Goal: Task Accomplishment & Management: Manage account settings

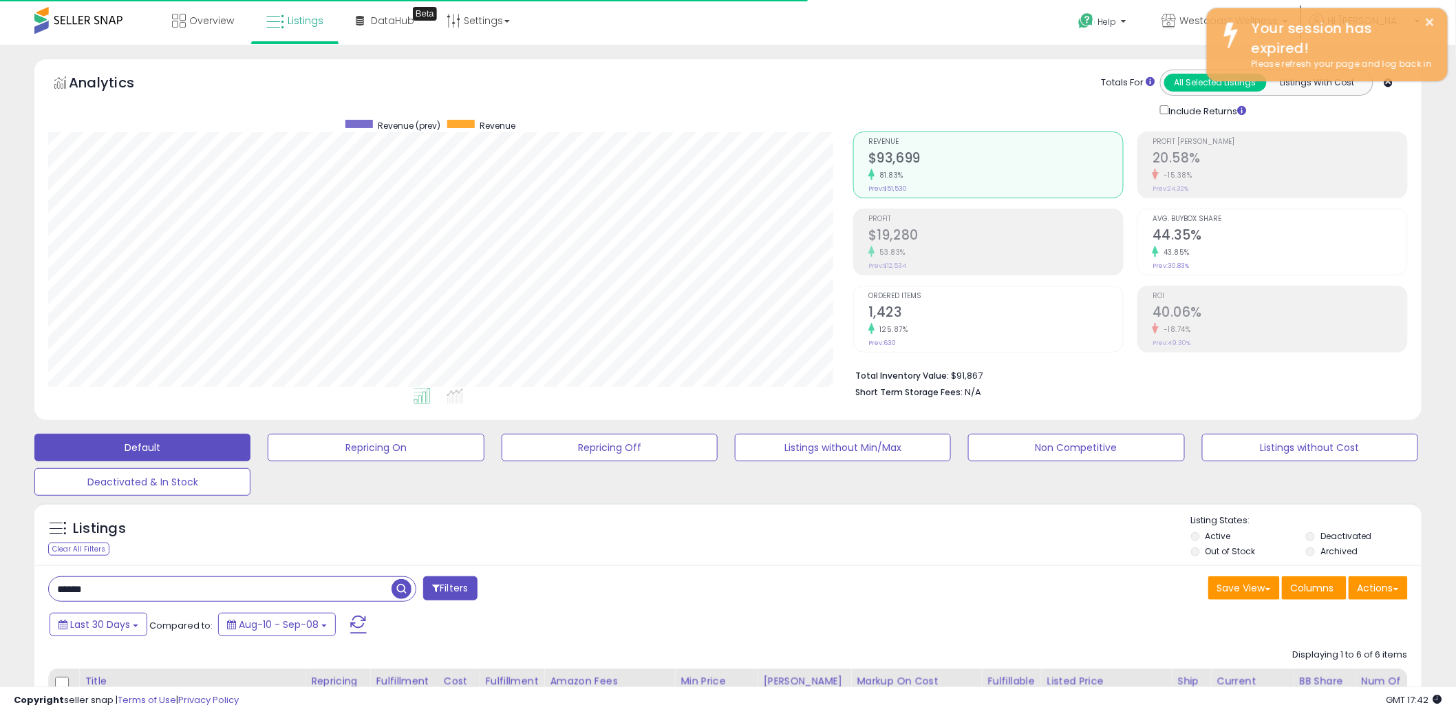
scroll to position [282, 805]
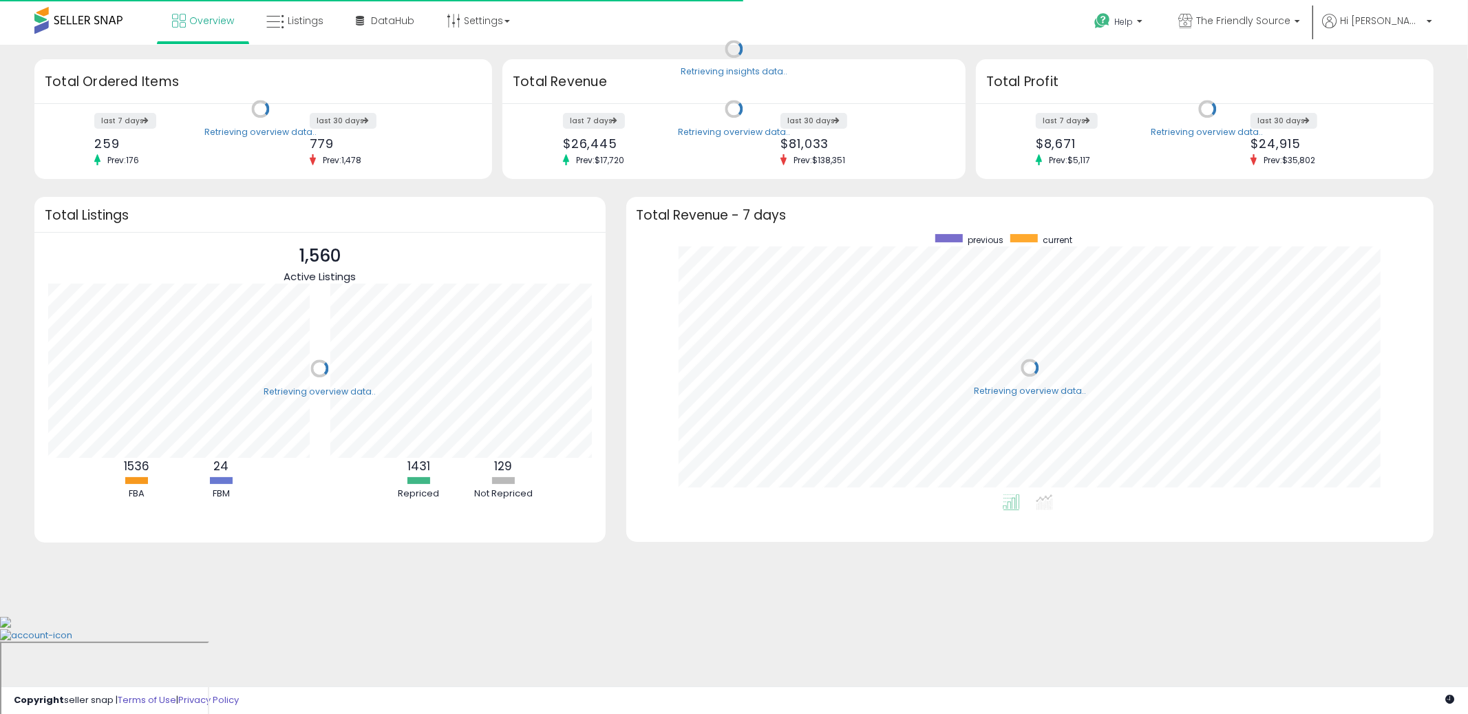
scroll to position [259, 780]
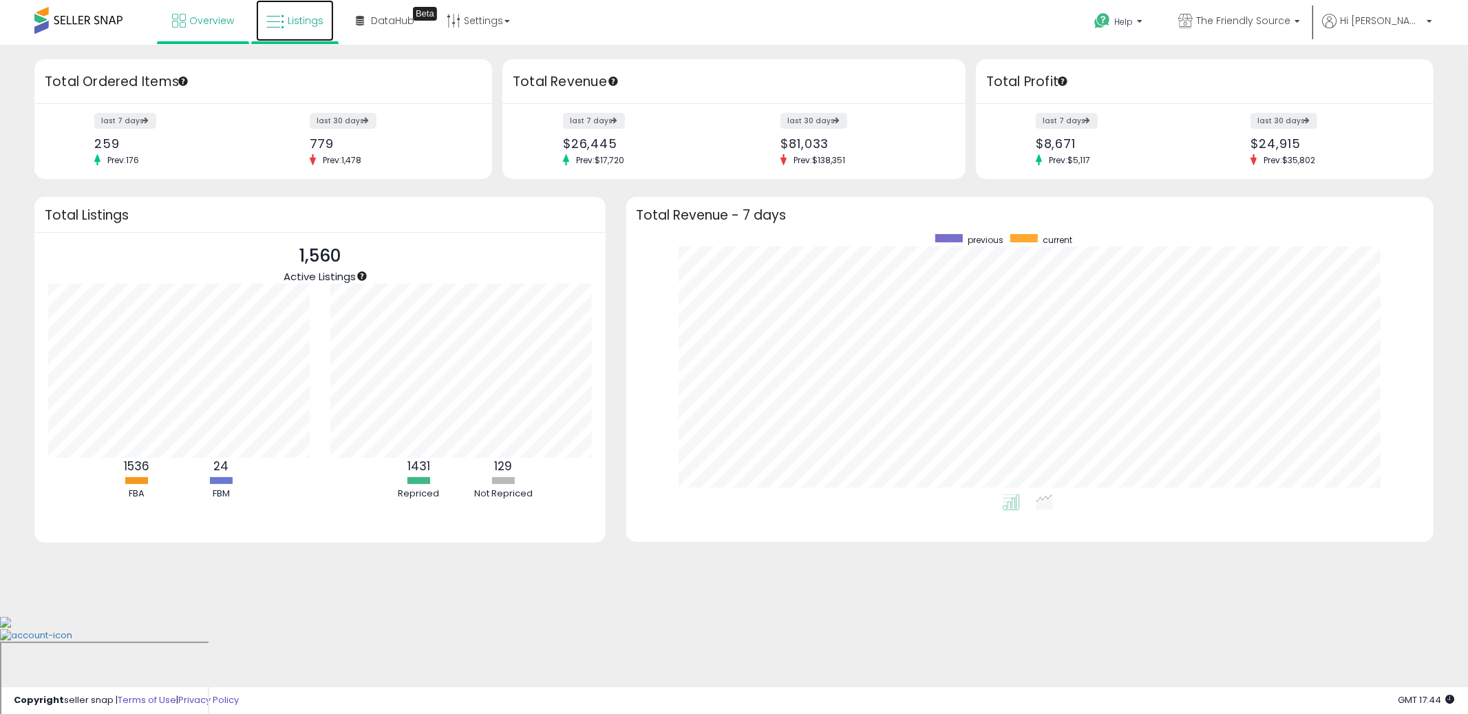
click at [302, 20] on span "Listings" at bounding box center [306, 21] width 36 height 14
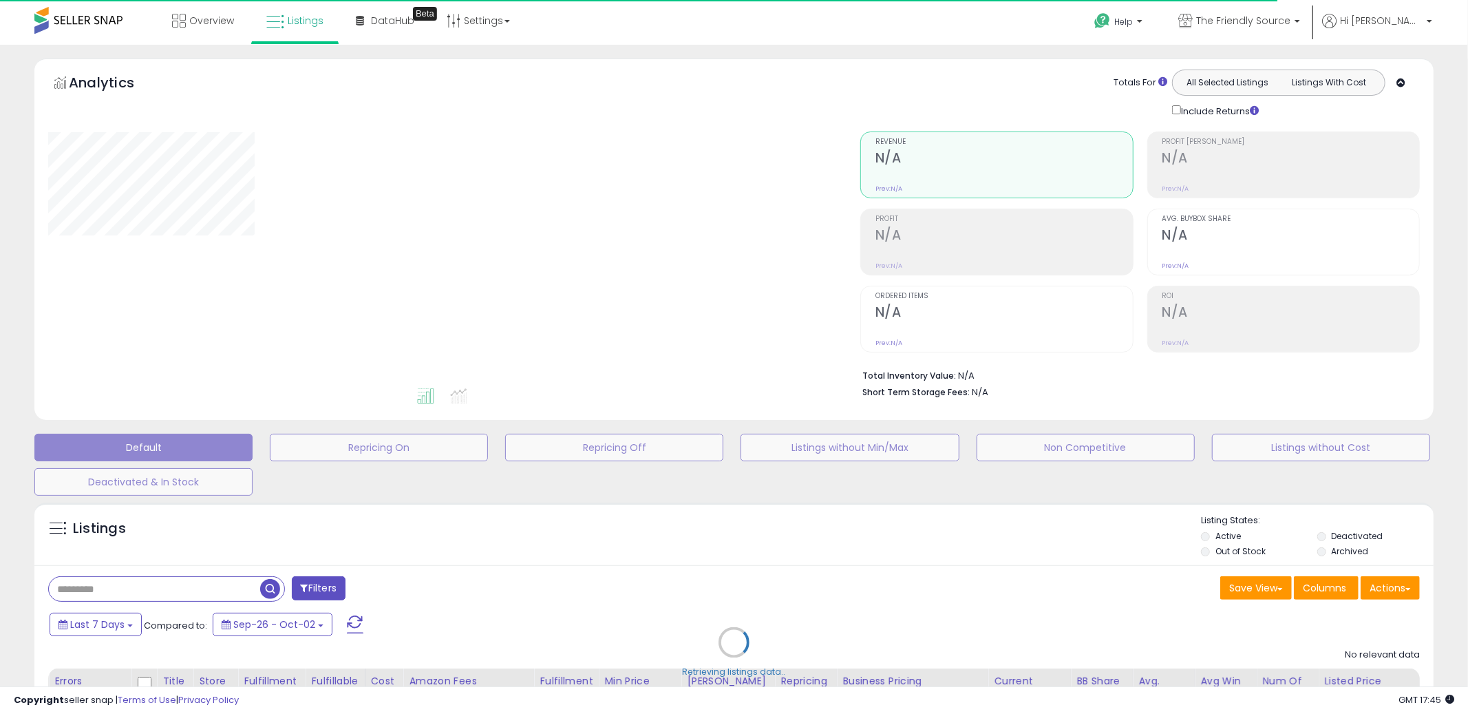
click at [226, 592] on div "Retrieving listings data.." at bounding box center [734, 652] width 1420 height 314
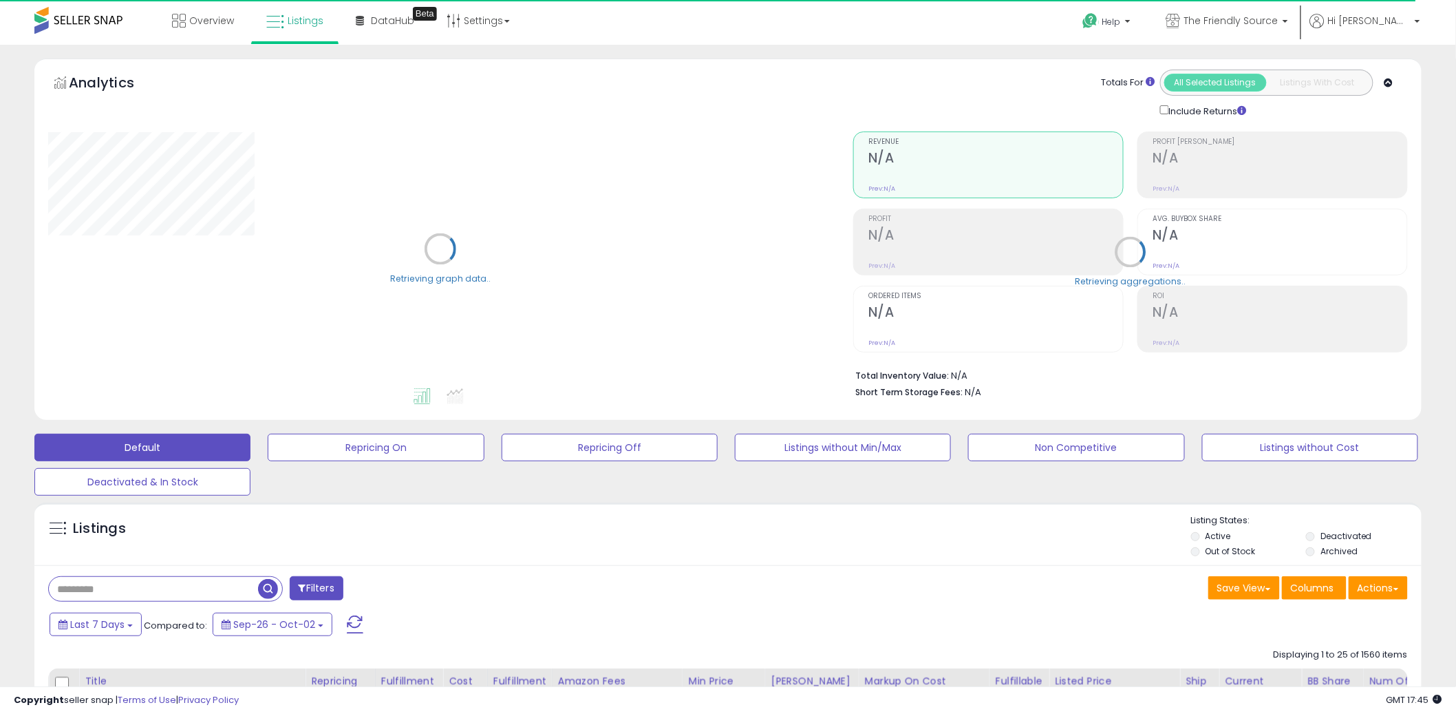
click at [94, 588] on input "text" at bounding box center [153, 589] width 209 height 24
click at [94, 588] on input "text" at bounding box center [220, 589] width 343 height 24
paste input "**********"
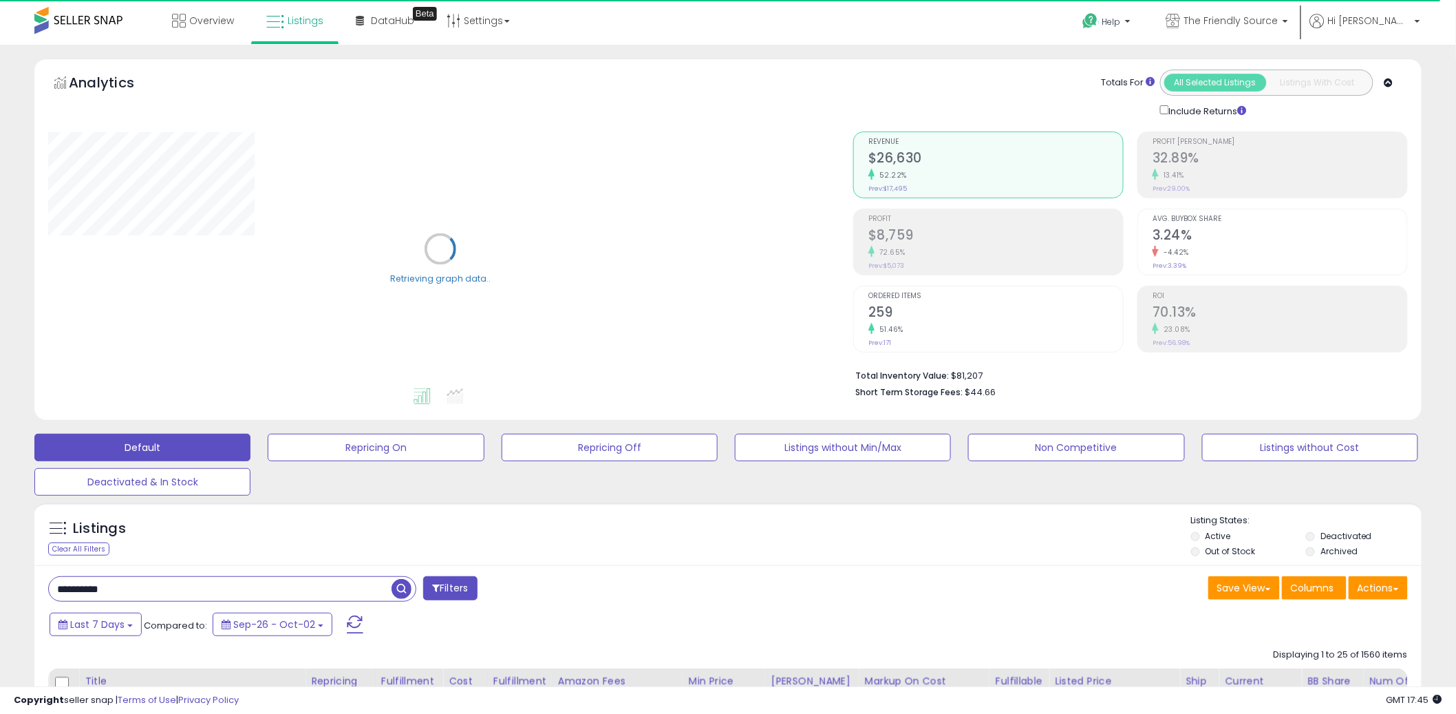
type input "**********"
click at [407, 591] on span "button" at bounding box center [402, 589] width 20 height 20
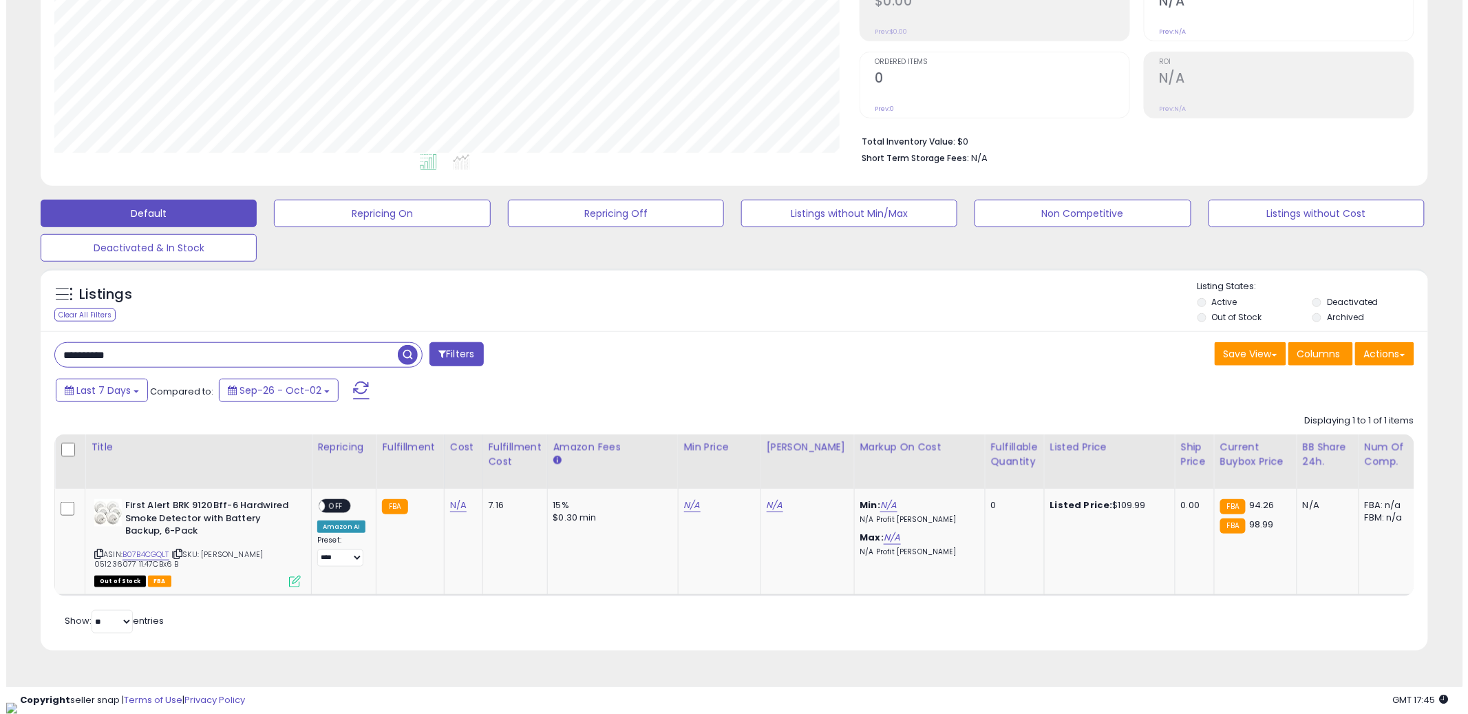
scroll to position [282, 805]
click at [1385, 352] on button "Actions" at bounding box center [1378, 353] width 59 height 23
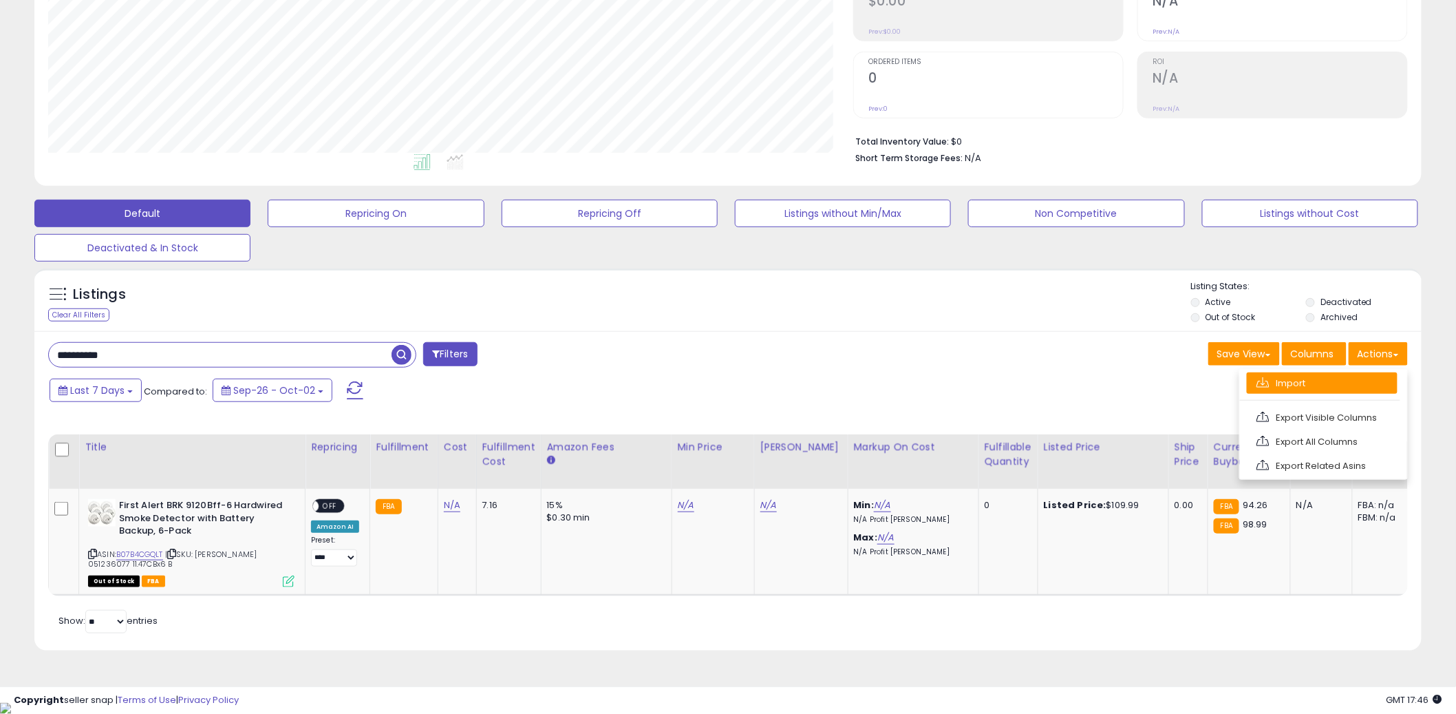
click at [1323, 379] on link "Import" at bounding box center [1322, 382] width 151 height 21
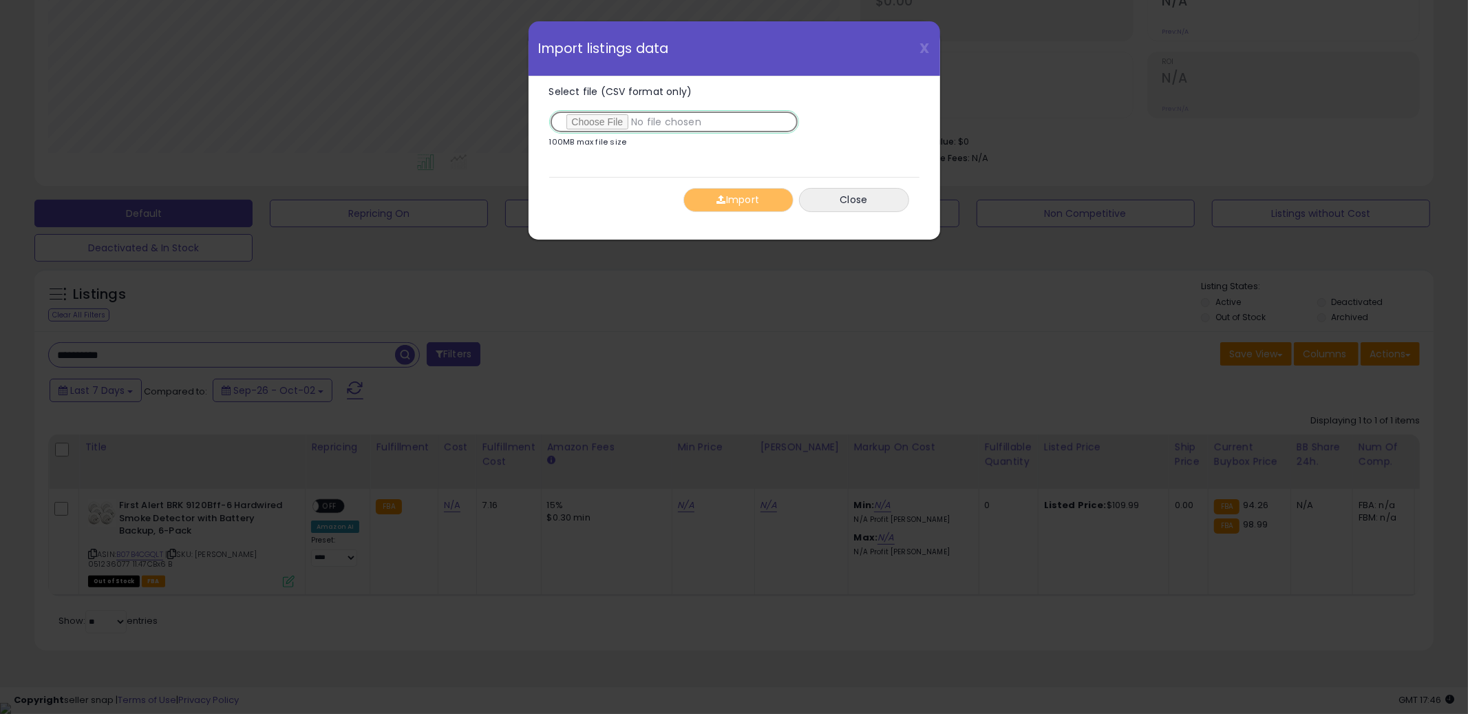
click at [612, 125] on input "Select file (CSV format only)" at bounding box center [674, 121] width 250 height 23
type input "**********"
click at [740, 193] on button "Import" at bounding box center [738, 200] width 110 height 24
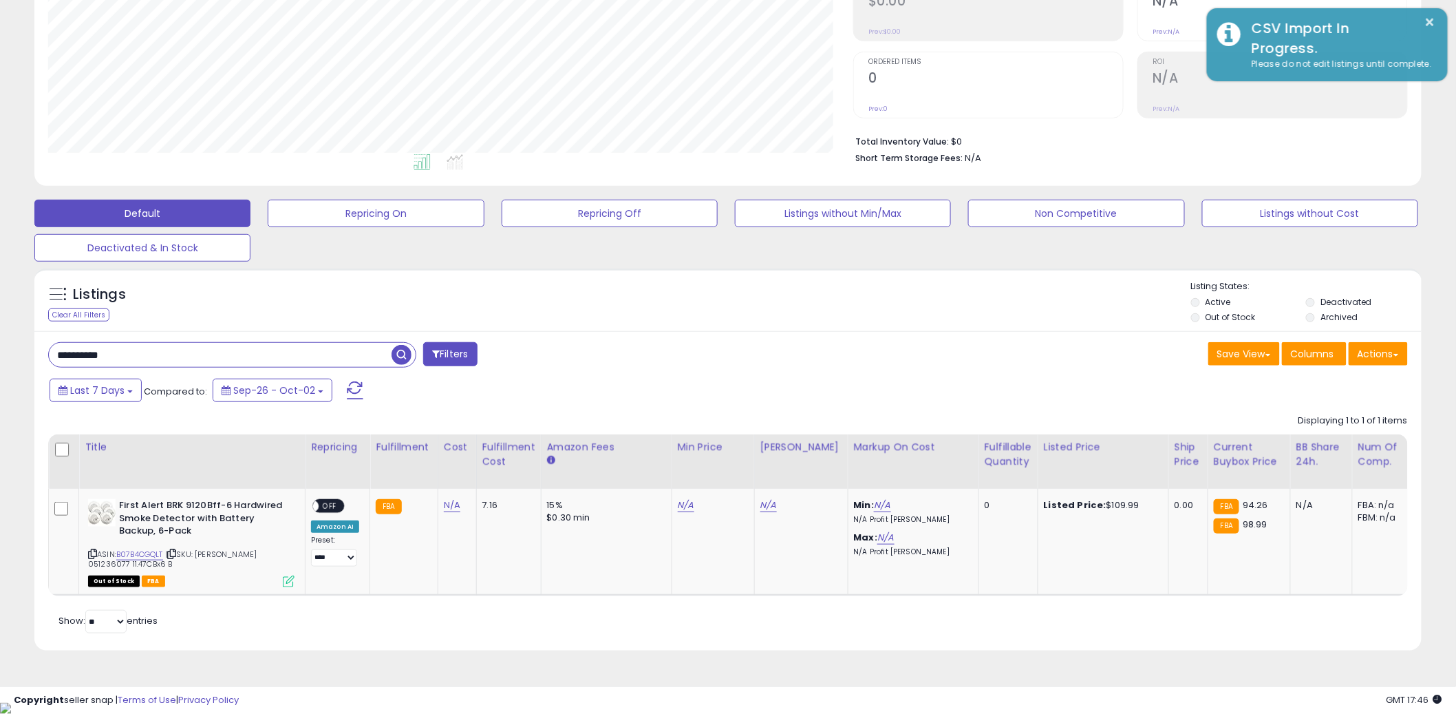
scroll to position [687871, 687346]
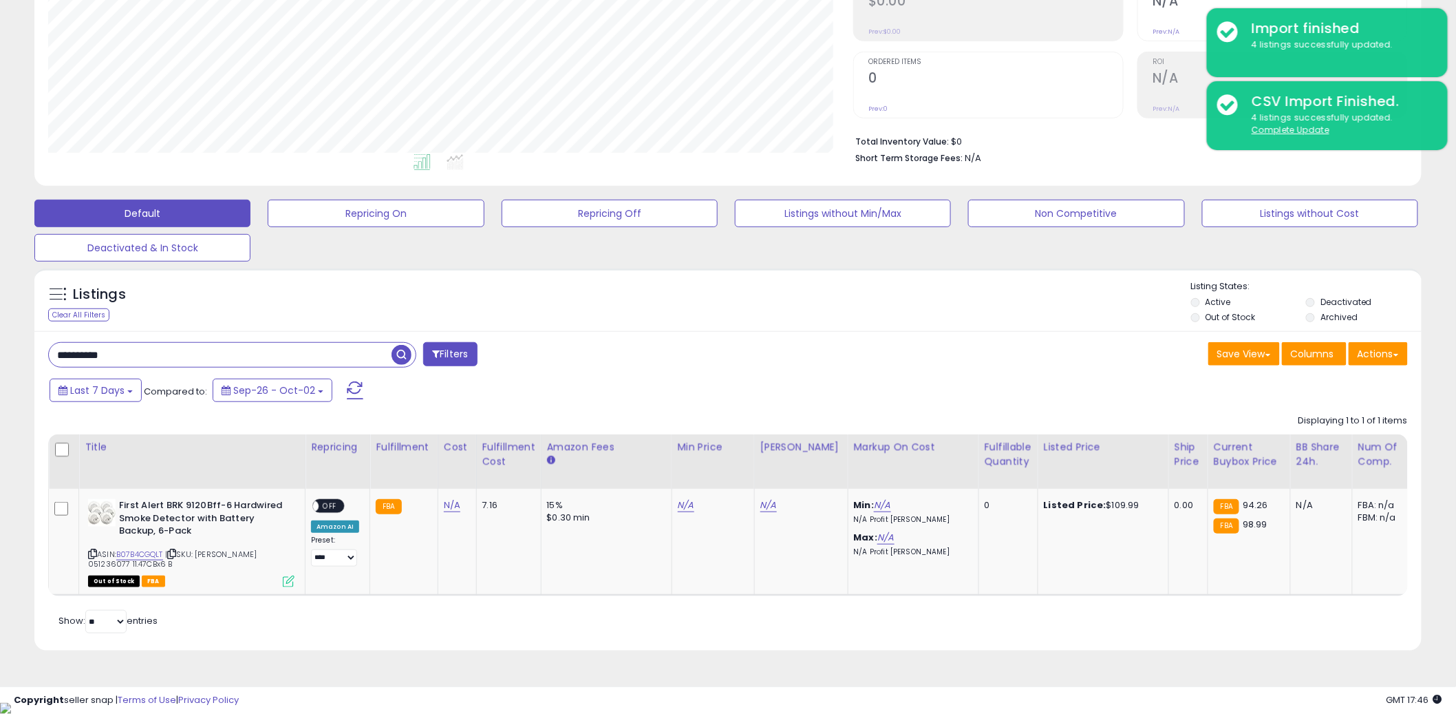
click at [398, 359] on span "button" at bounding box center [402, 355] width 20 height 20
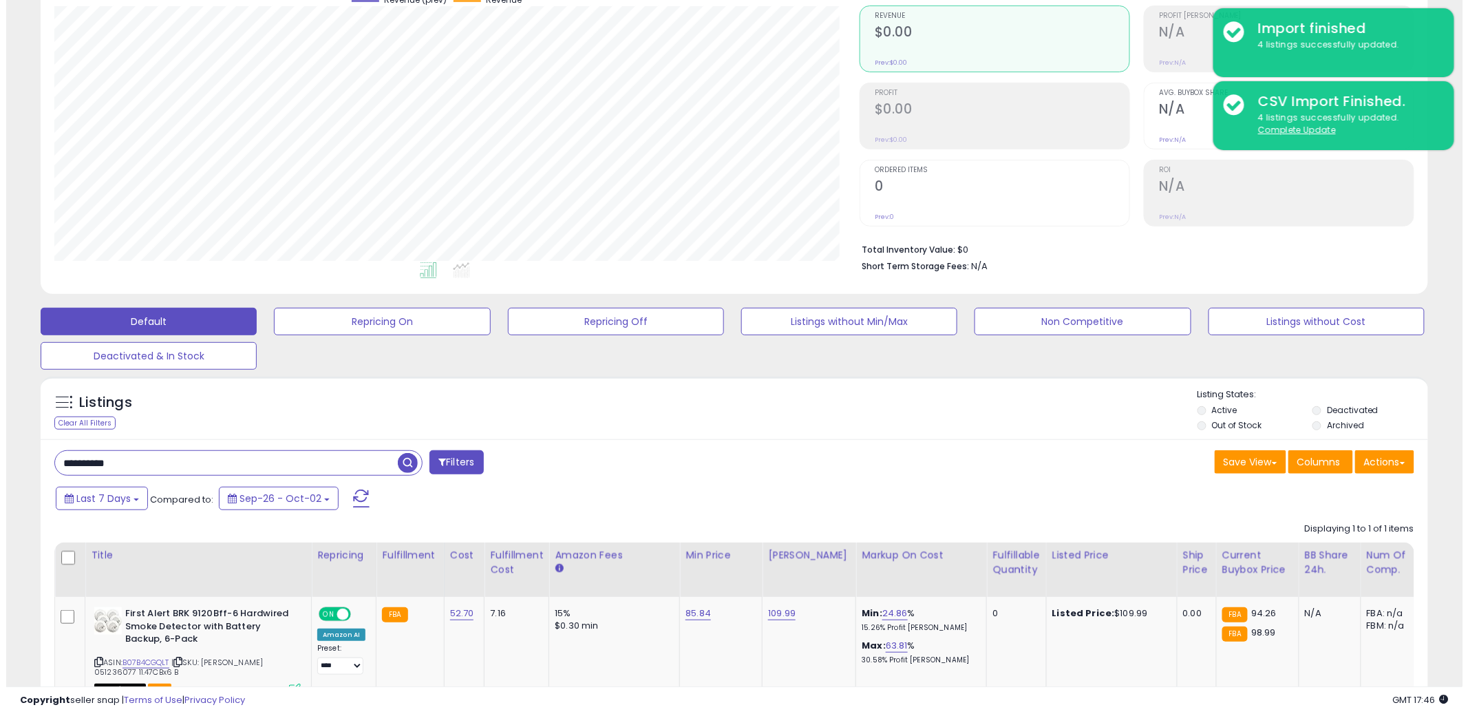
scroll to position [0, 0]
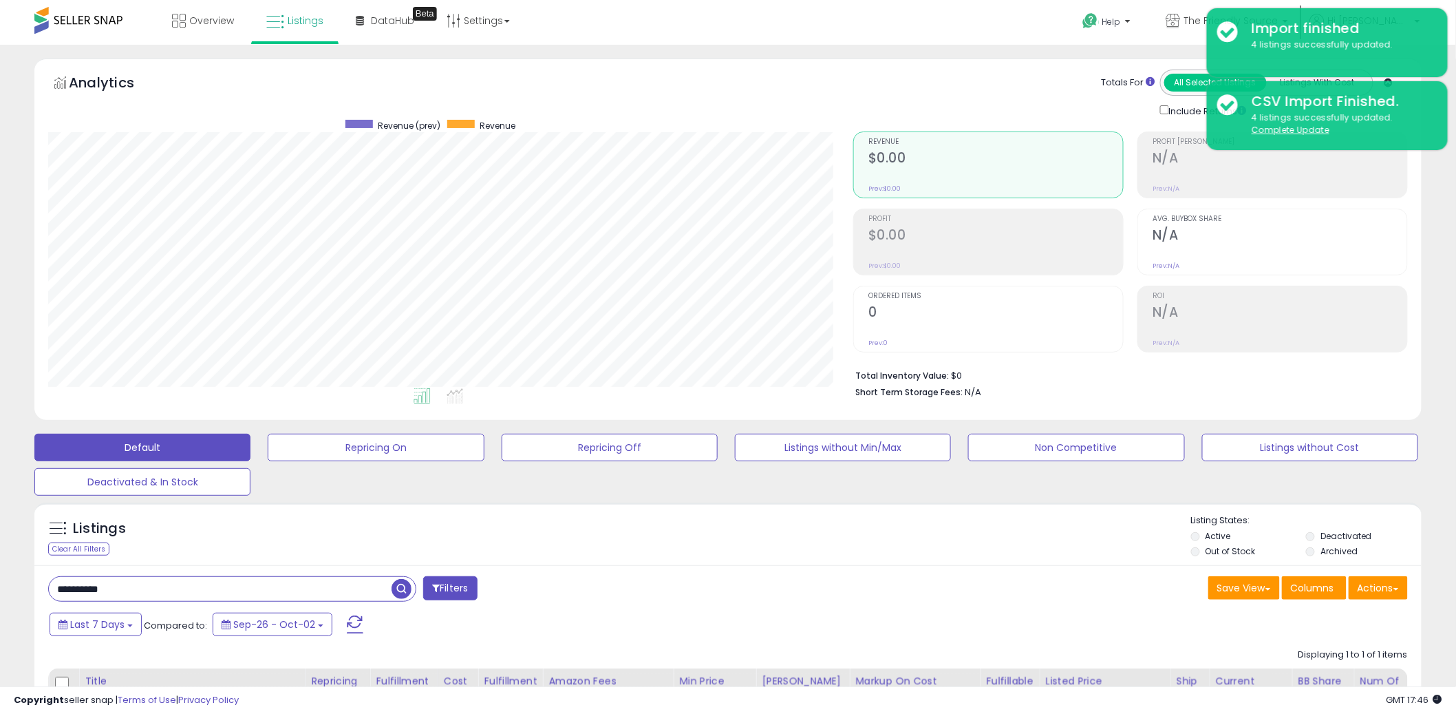
click at [1116, 100] on div "Totals For All Selected Listings Listings With Cost Include Returns" at bounding box center [1243, 94] width 310 height 48
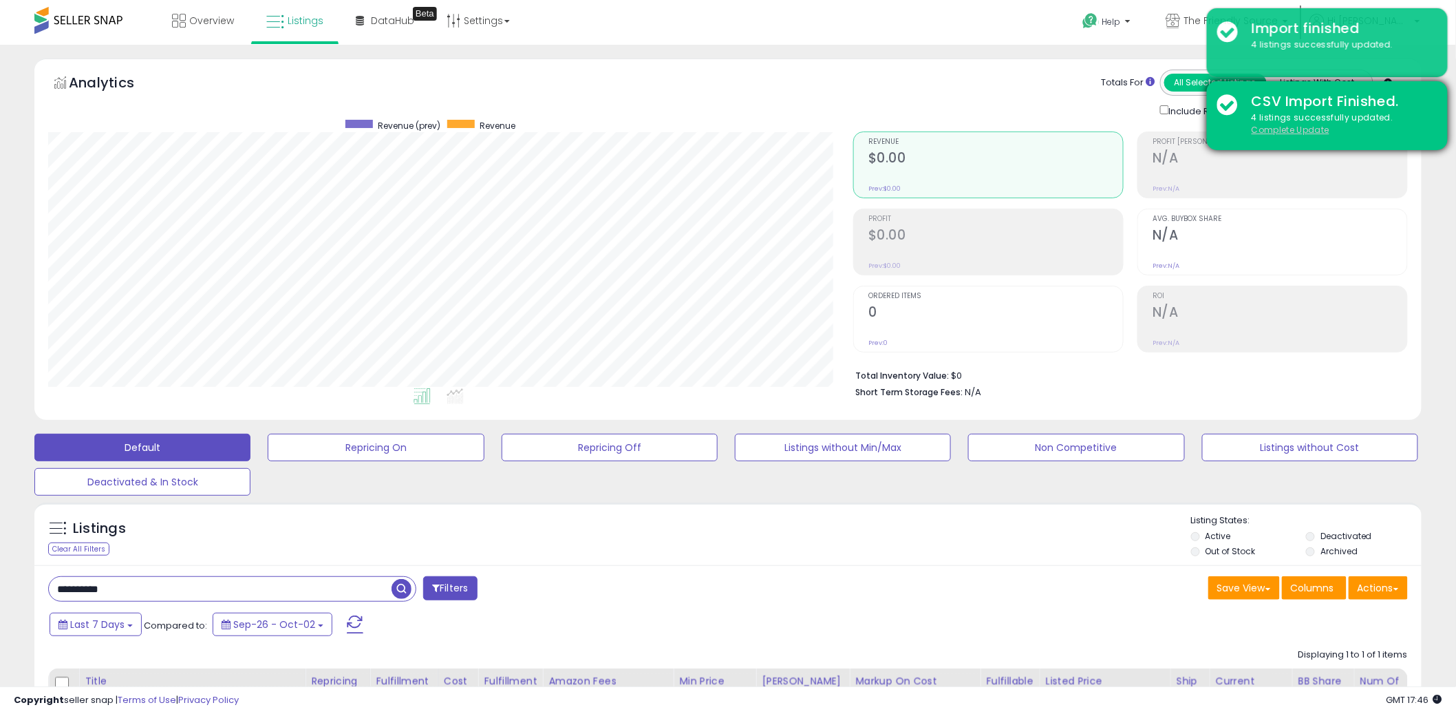
click at [1295, 132] on u "Complete Update" at bounding box center [1291, 130] width 78 height 12
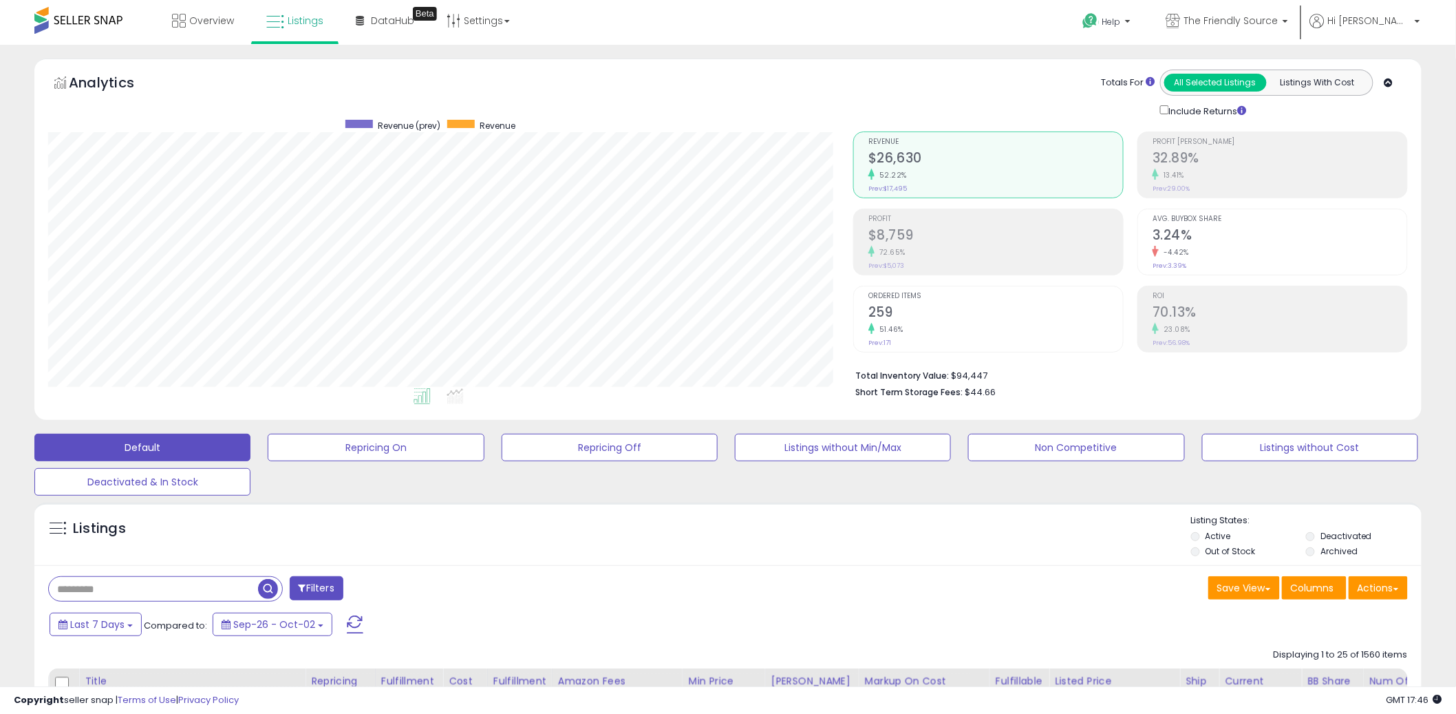
scroll to position [282, 805]
click at [1279, 22] on span "The Friendly Source" at bounding box center [1231, 21] width 94 height 14
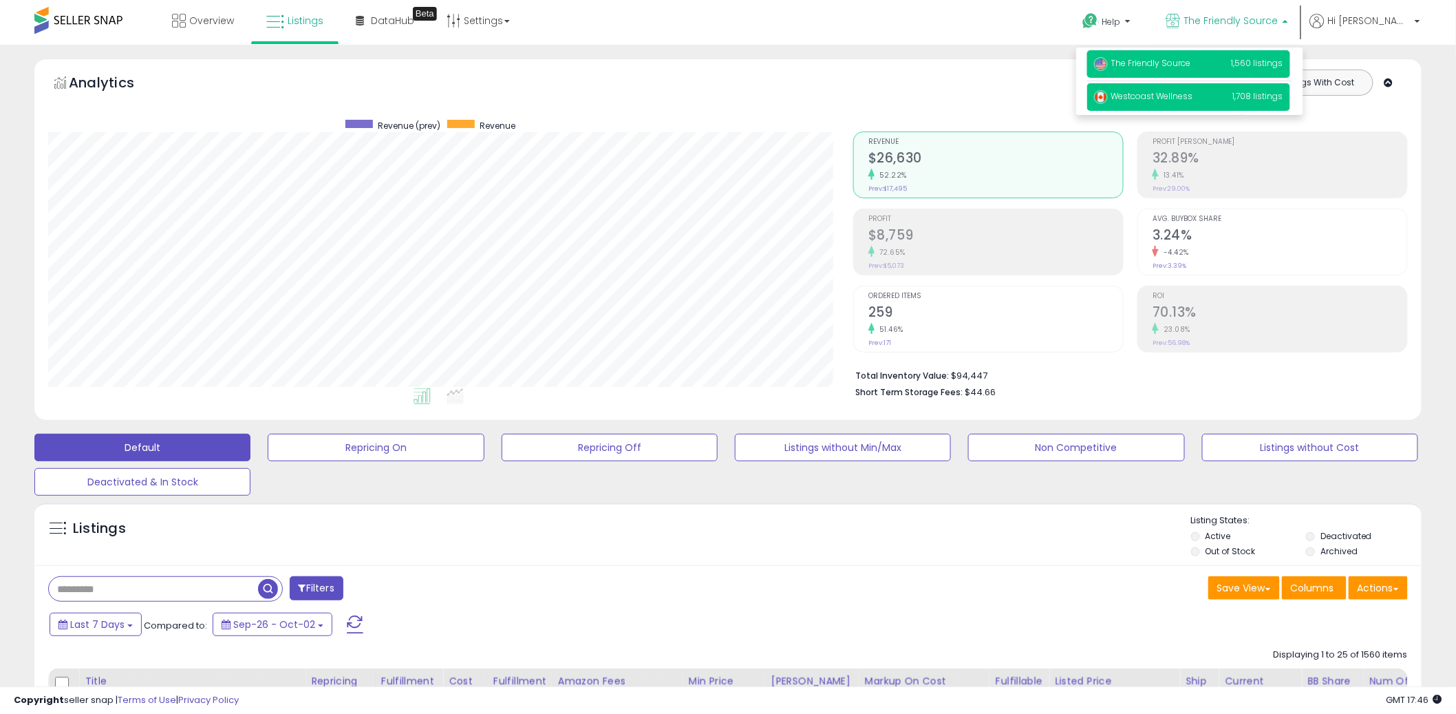
click at [1193, 94] on span "Westcoast Wellness" at bounding box center [1143, 96] width 99 height 12
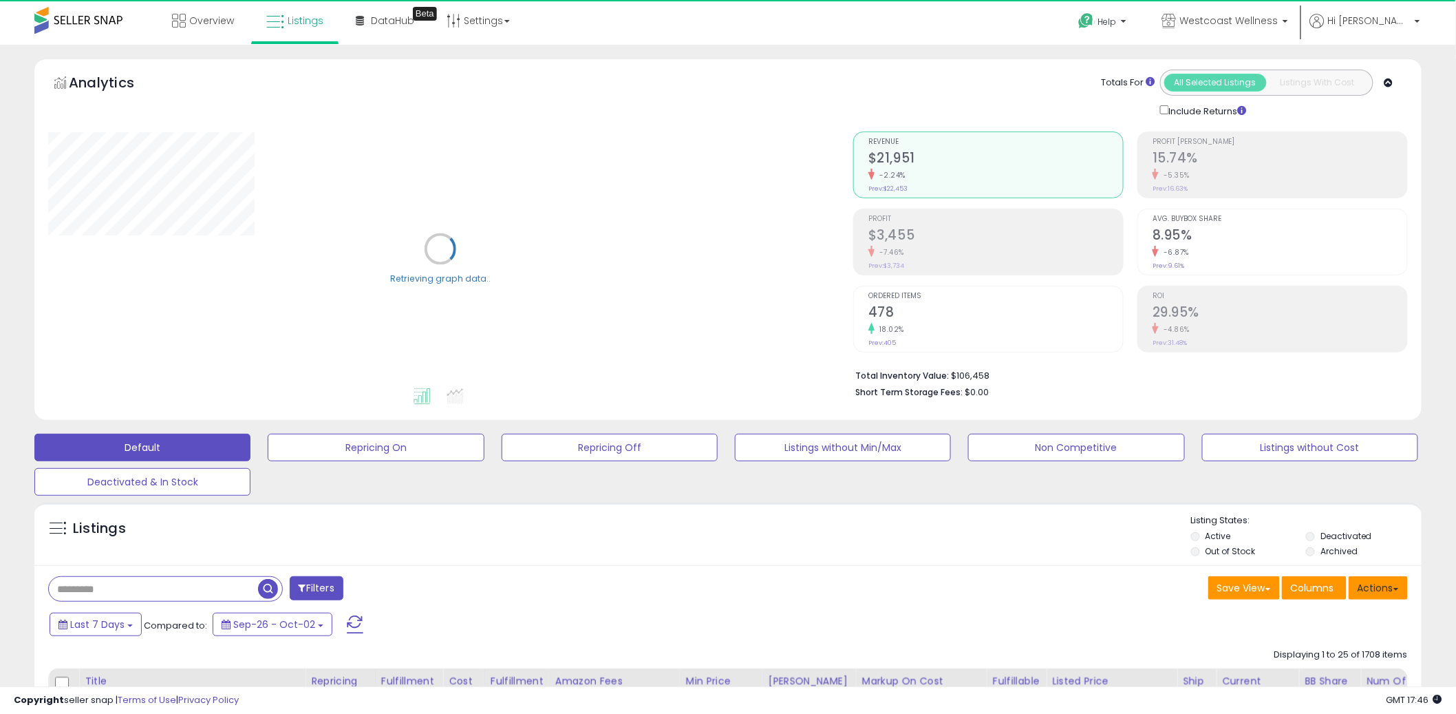
click at [1398, 586] on button "Actions" at bounding box center [1378, 587] width 59 height 23
click at [1285, 617] on link "Import" at bounding box center [1322, 616] width 151 height 21
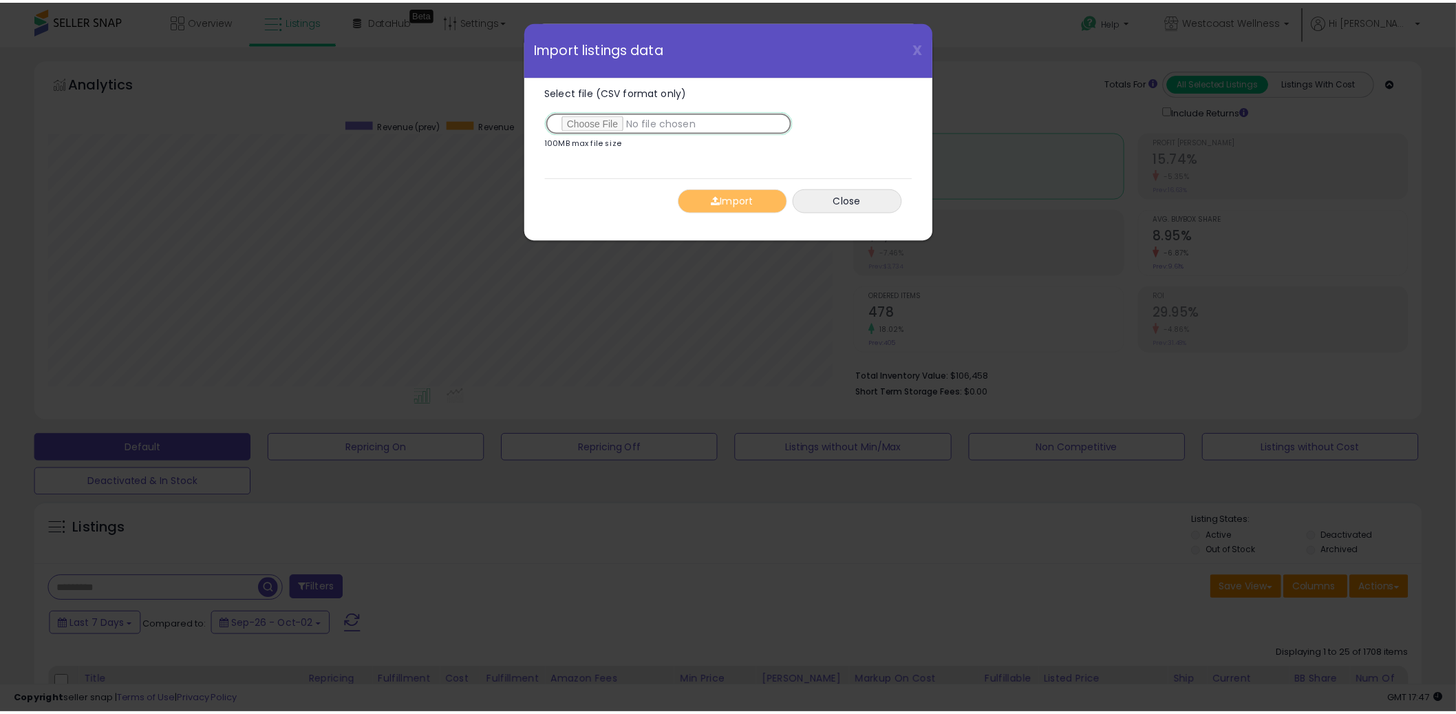
scroll to position [282, 813]
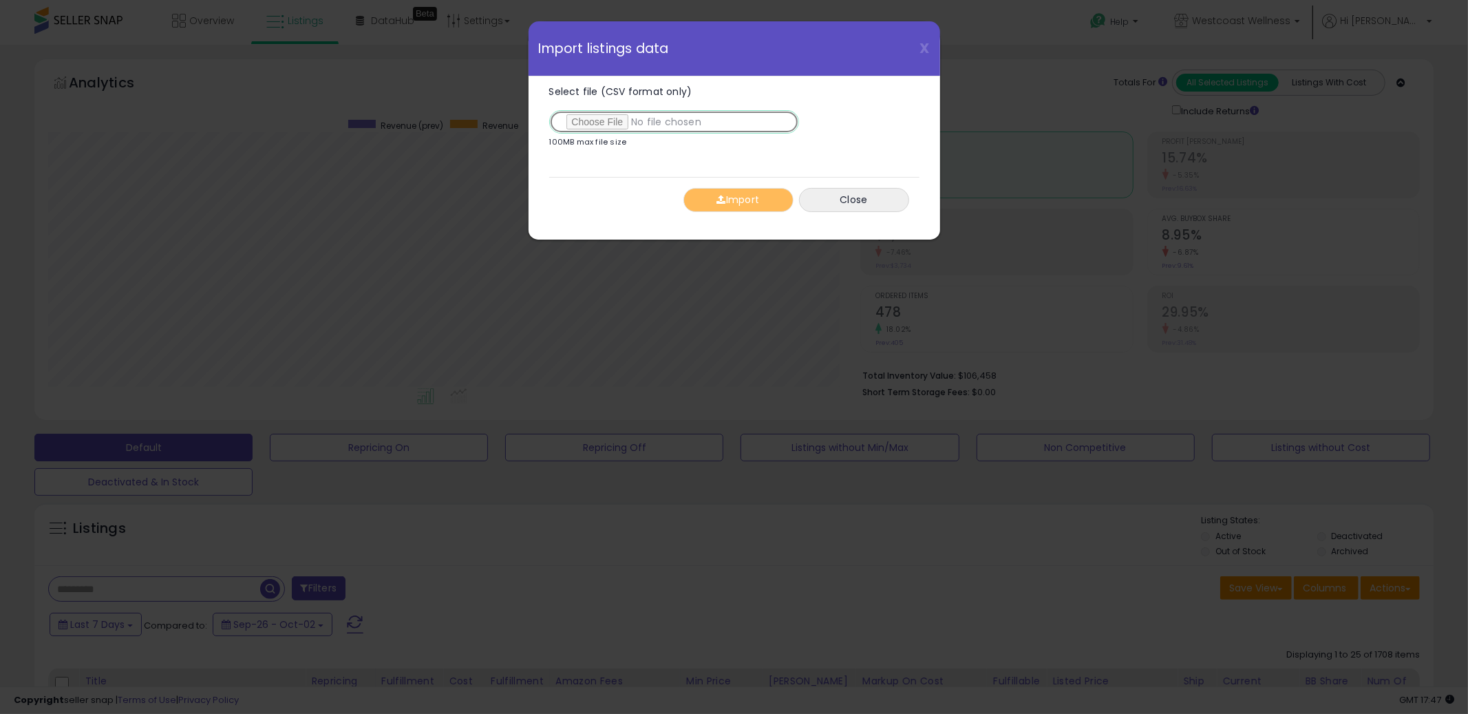
click at [610, 125] on input "Select file (CSV format only)" at bounding box center [674, 121] width 250 height 23
type input "**********"
click at [732, 204] on button "Import" at bounding box center [738, 200] width 110 height 24
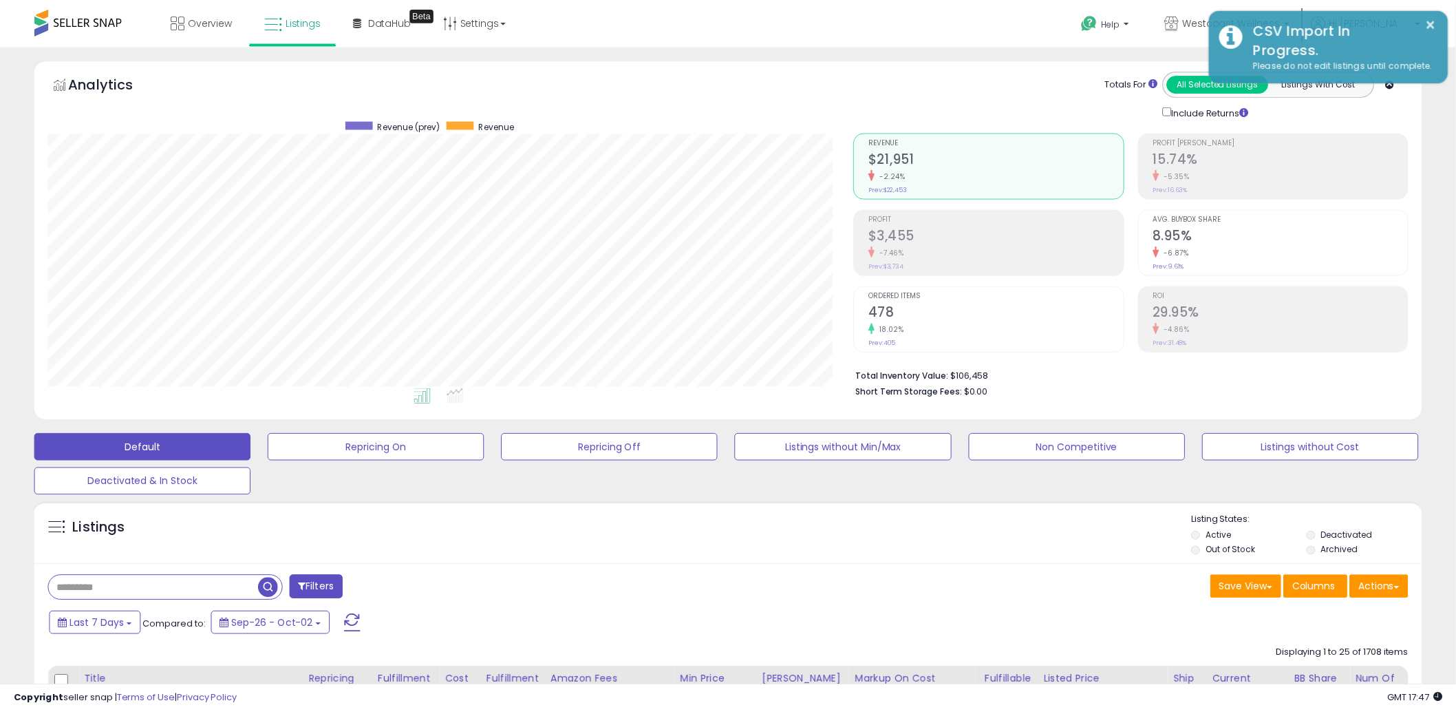
scroll to position [687871, 687346]
